Goal: Check status: Check status

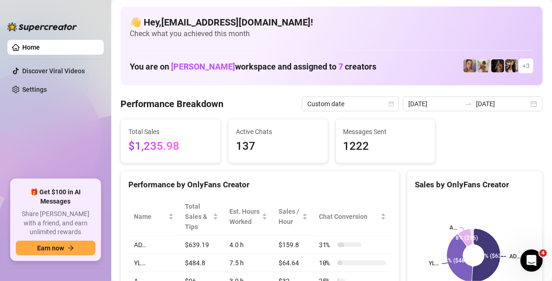
scroll to position [46, 0]
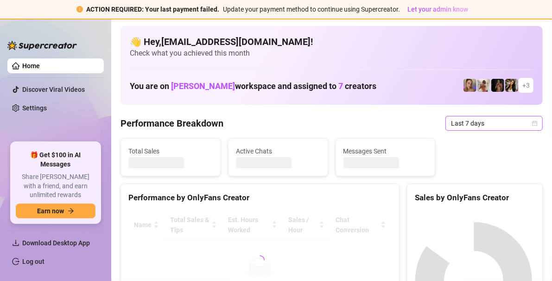
click at [532, 124] on icon "calendar" at bounding box center [534, 122] width 5 height 5
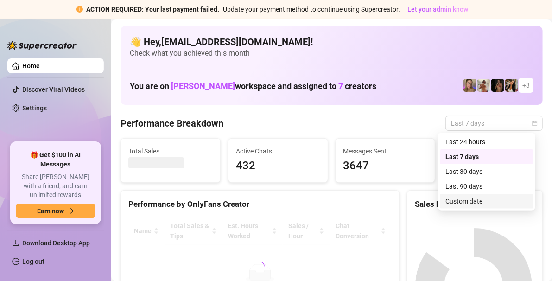
click at [473, 198] on div "Custom date" at bounding box center [486, 201] width 82 height 10
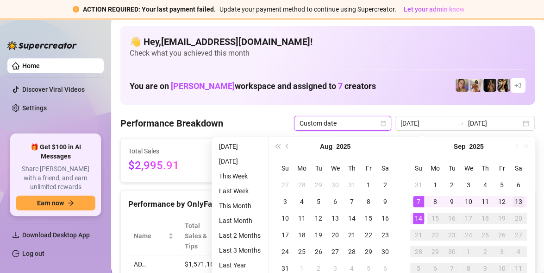
type input "[DATE]"
click at [519, 200] on div "13" at bounding box center [518, 201] width 11 height 11
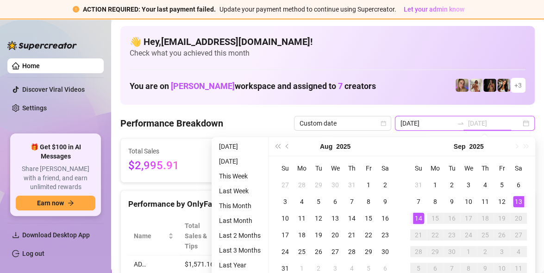
type input "[DATE]"
click at [422, 222] on div "14" at bounding box center [418, 218] width 11 height 11
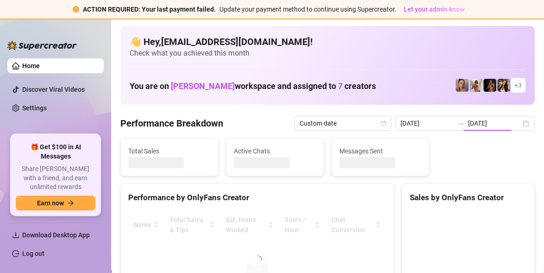
type input "[DATE]"
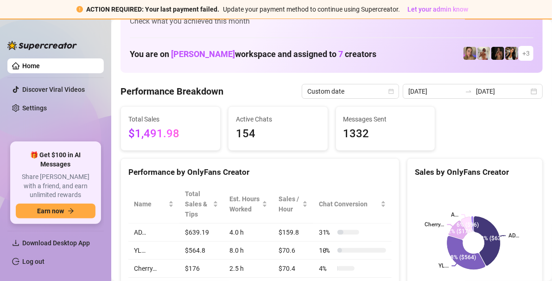
scroll to position [46, 0]
